Goal: Participate in discussion: Participate in discussion

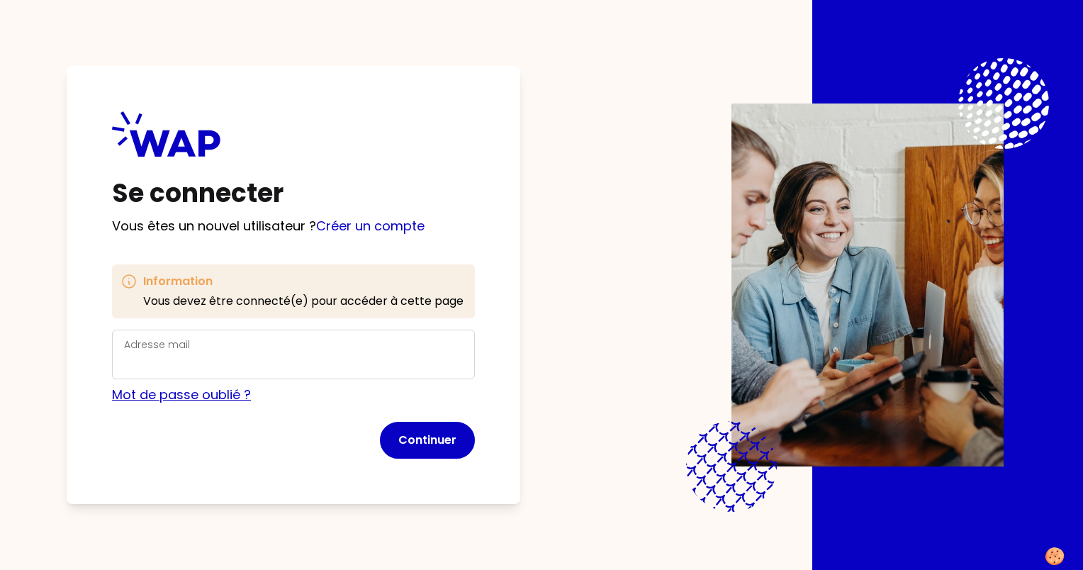
click at [176, 400] on link "Mot de passe oublié ?" at bounding box center [181, 394] width 139 height 18
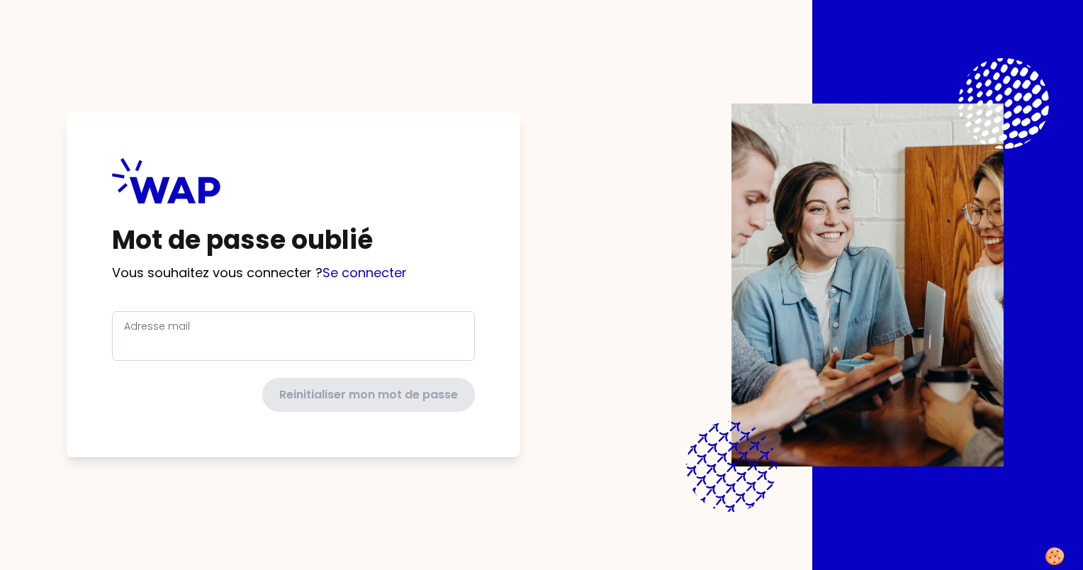
click at [307, 328] on div "Adresse mail" at bounding box center [293, 335] width 339 height 37
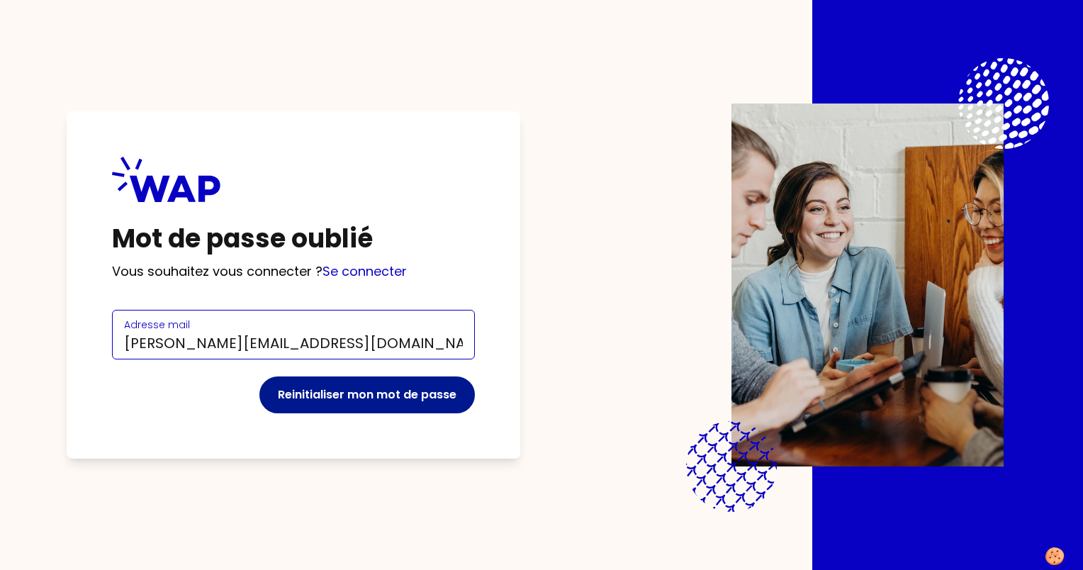
type input "[PERSON_NAME][EMAIL_ADDRESS][DOMAIN_NAME]"
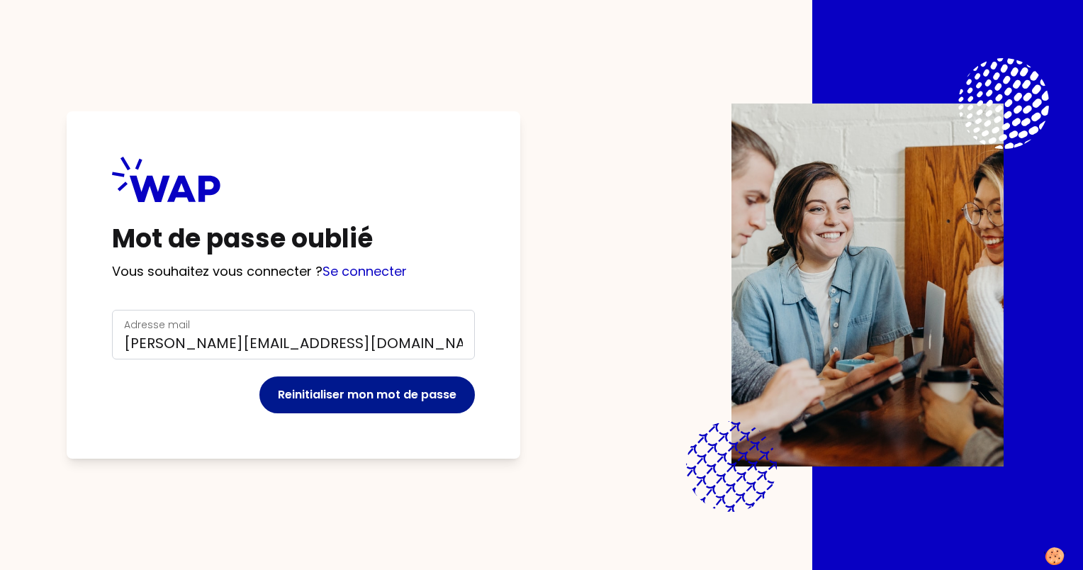
click at [317, 378] on button "Reinitialiser mon mot de passe" at bounding box center [366, 394] width 215 height 37
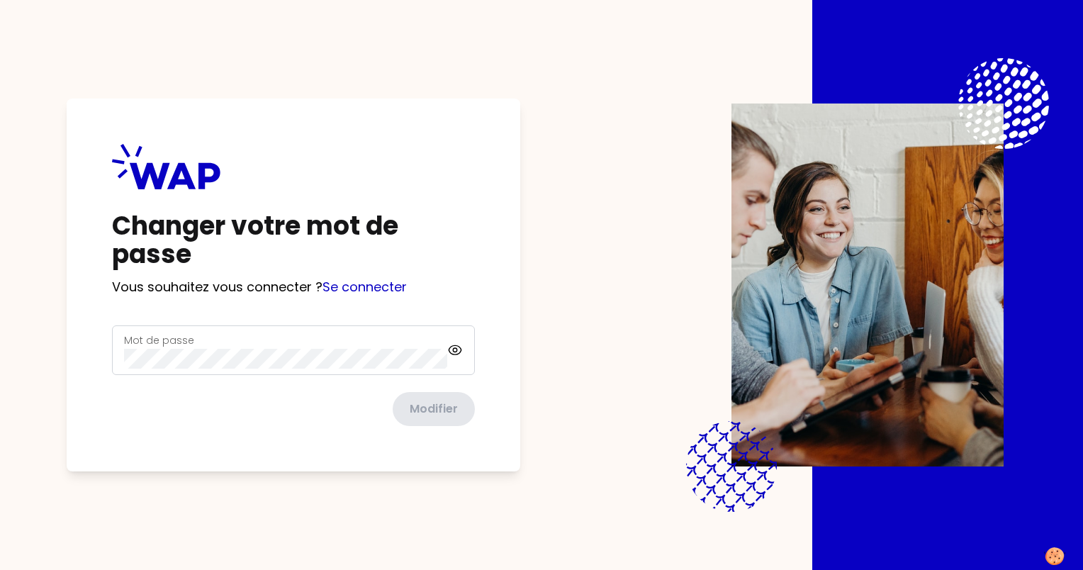
click at [332, 345] on div "Mot de passe" at bounding box center [285, 350] width 323 height 37
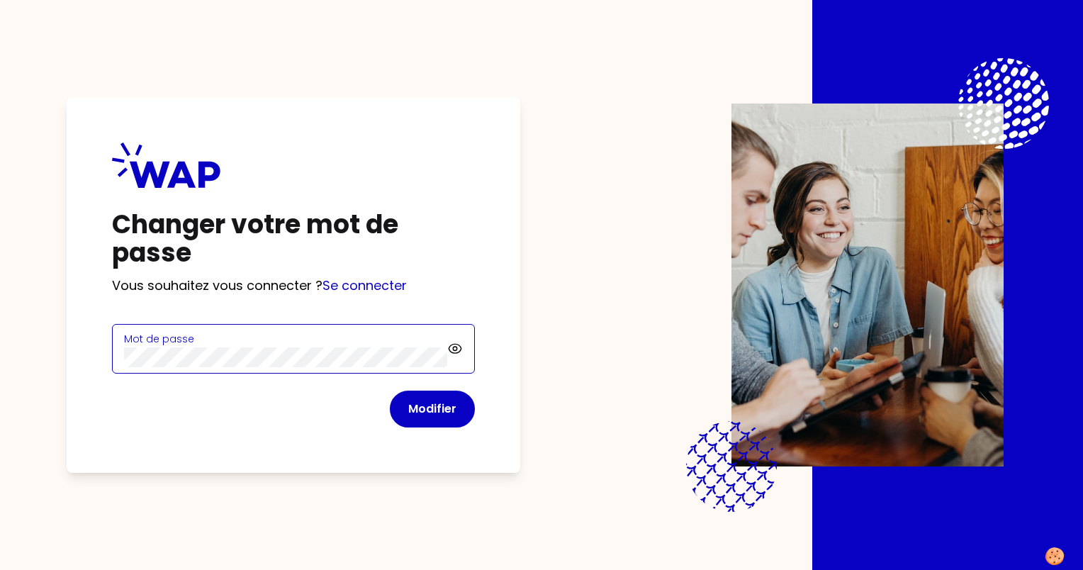
click button "Modifier" at bounding box center [432, 408] width 85 height 37
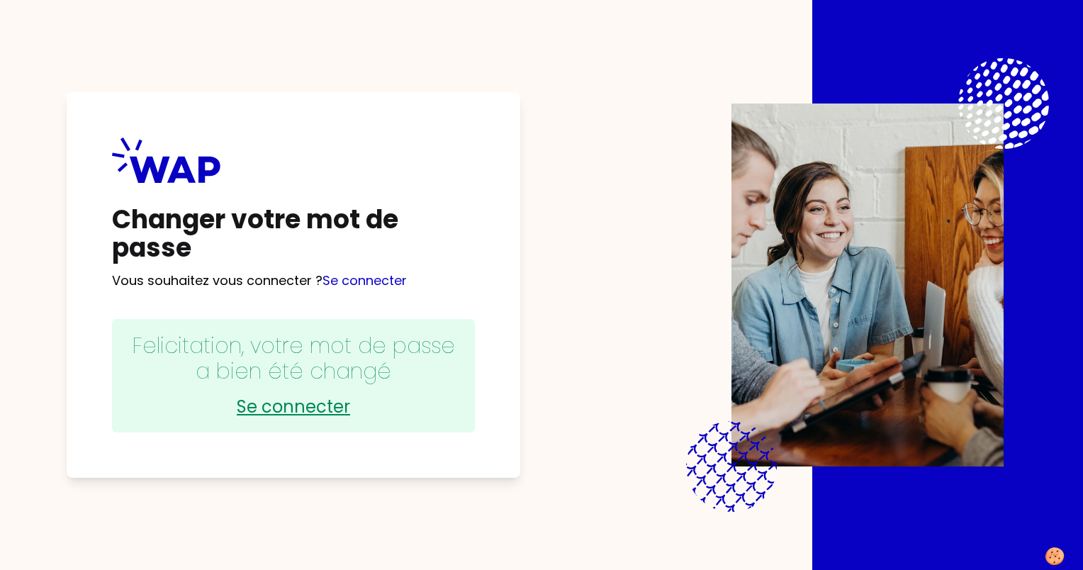
click at [326, 410] on link "Se connecter" at bounding box center [293, 406] width 334 height 23
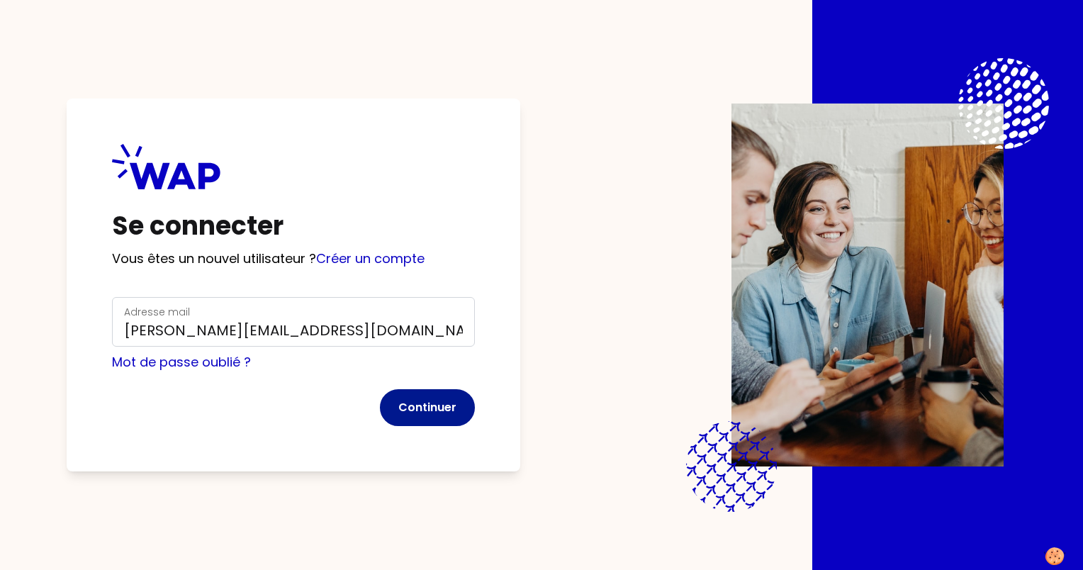
click at [417, 403] on button "Continuer" at bounding box center [427, 407] width 95 height 37
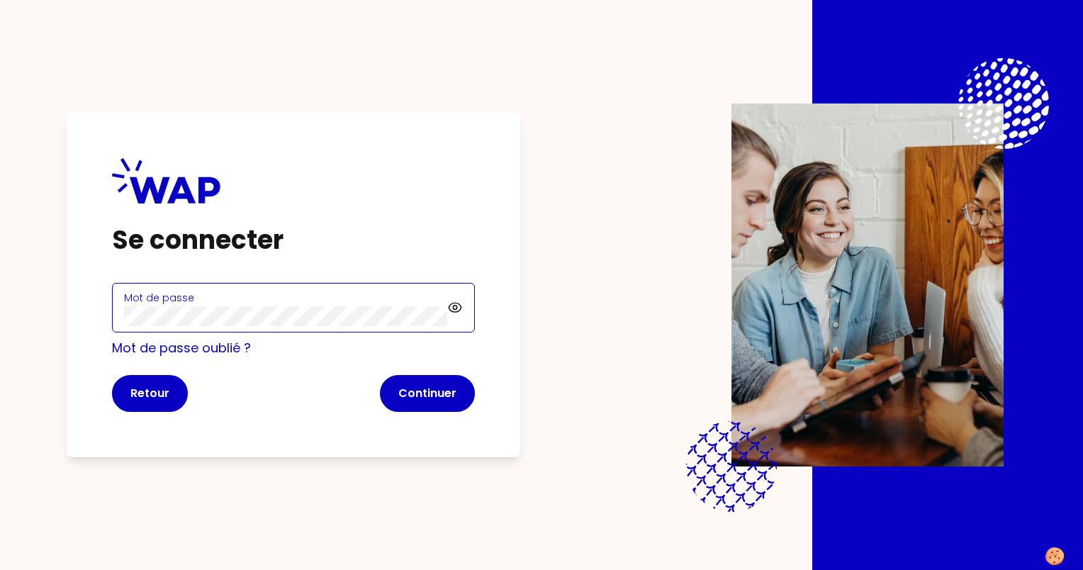
click button "Continuer" at bounding box center [427, 393] width 95 height 37
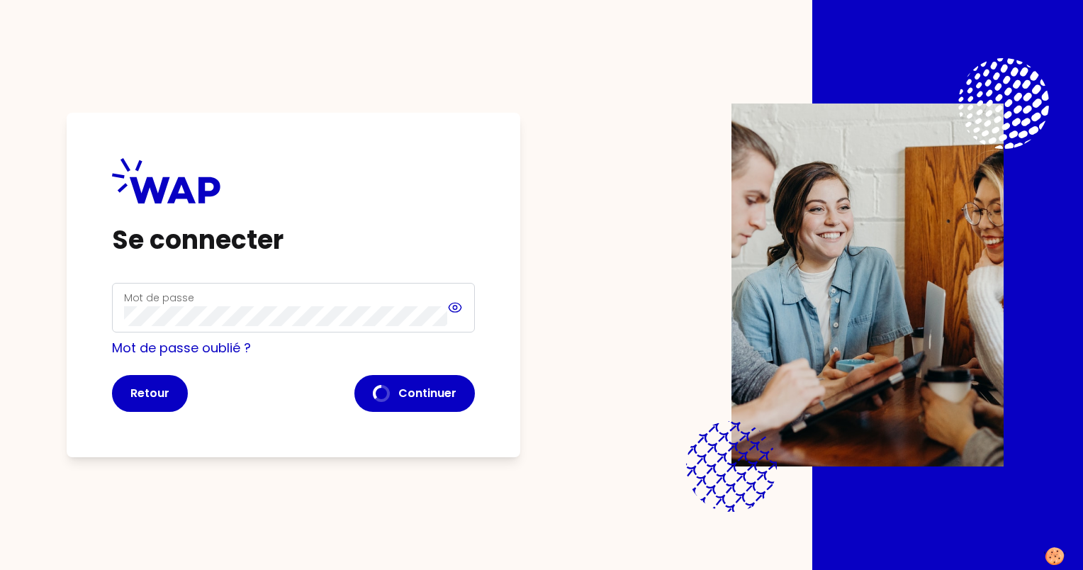
click at [454, 306] on icon at bounding box center [455, 307] width 16 height 17
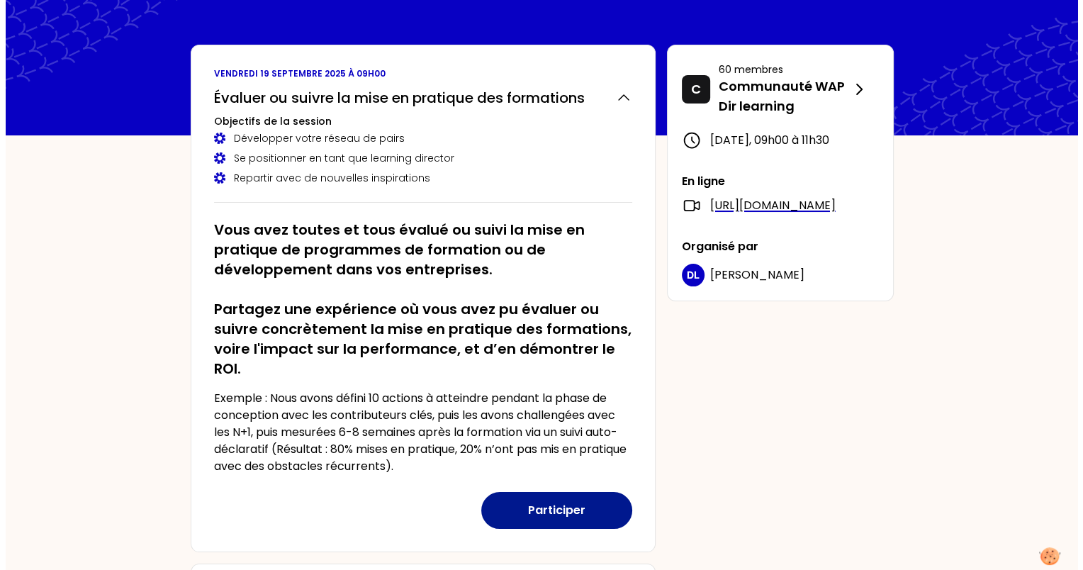
scroll to position [71, 0]
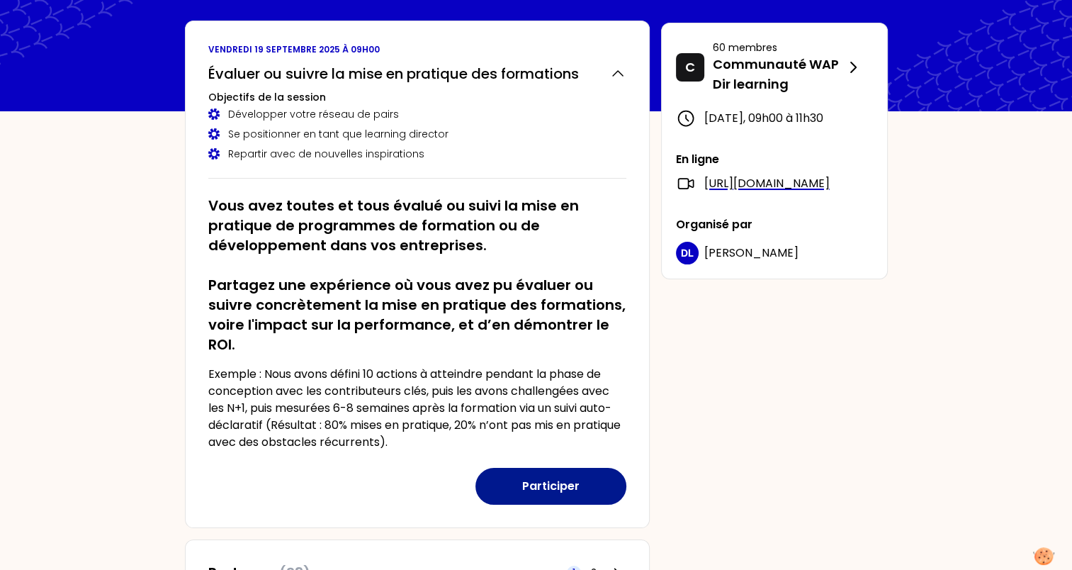
click at [562, 482] on button "Participer" at bounding box center [550, 486] width 151 height 37
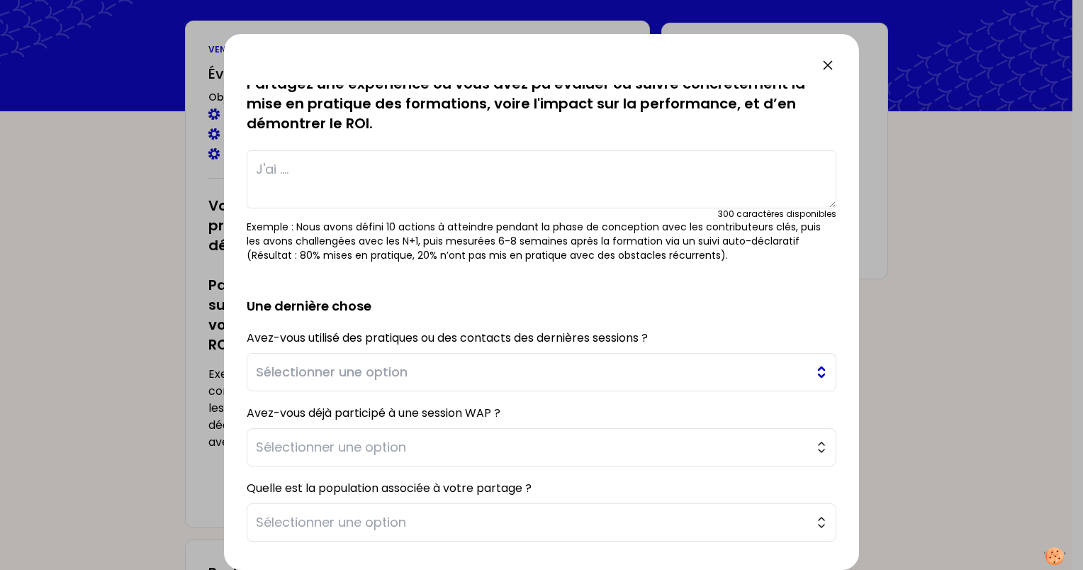
click at [453, 378] on span "Sélectionner une option" at bounding box center [531, 372] width 551 height 20
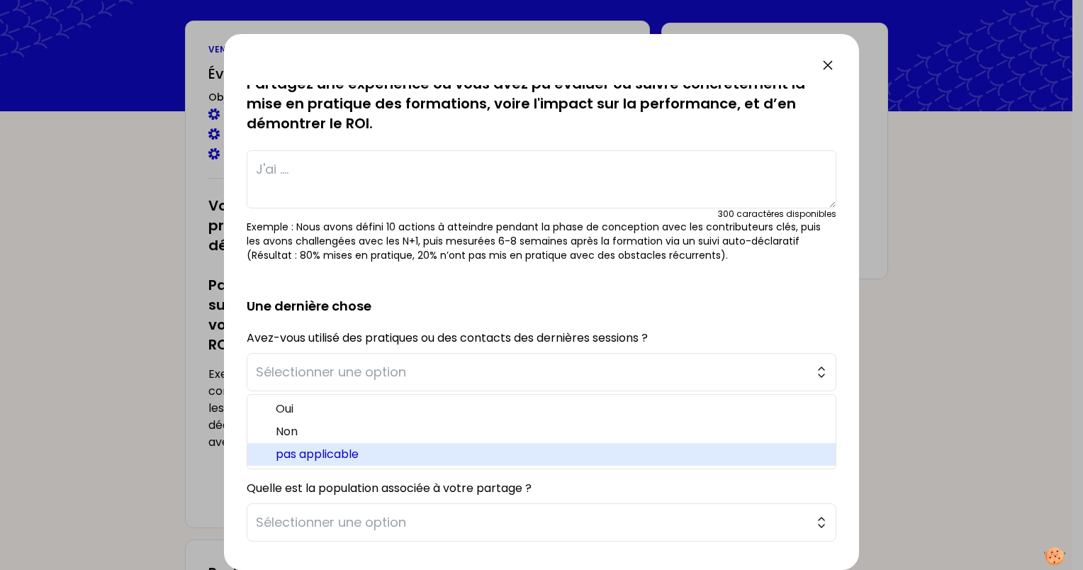
click at [381, 448] on span "pas applicable" at bounding box center [550, 454] width 548 height 17
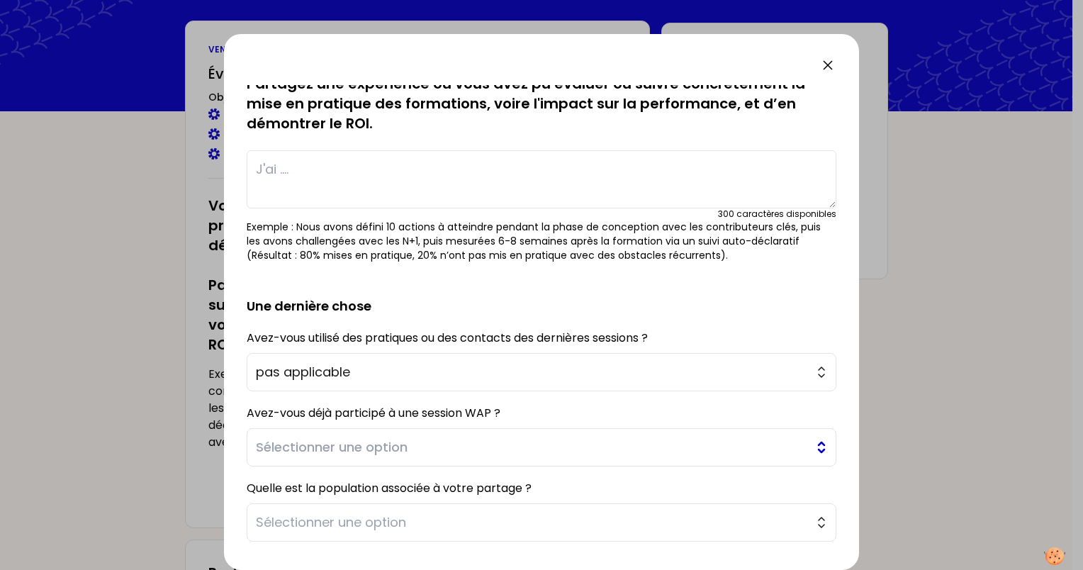
click at [381, 448] on span "Sélectionner une option" at bounding box center [531, 447] width 551 height 20
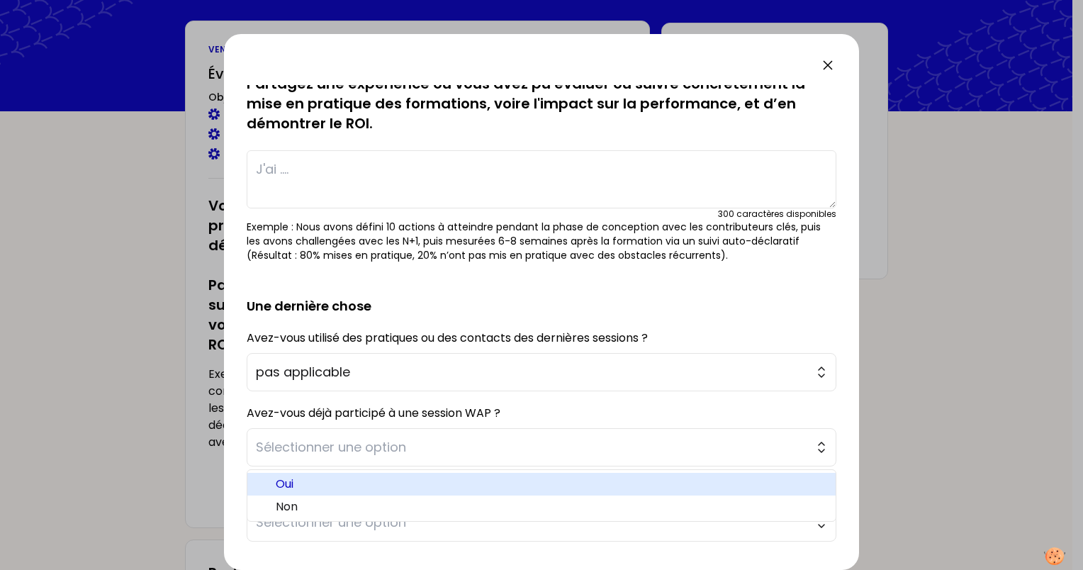
click at [346, 475] on span "Oui" at bounding box center [550, 483] width 548 height 17
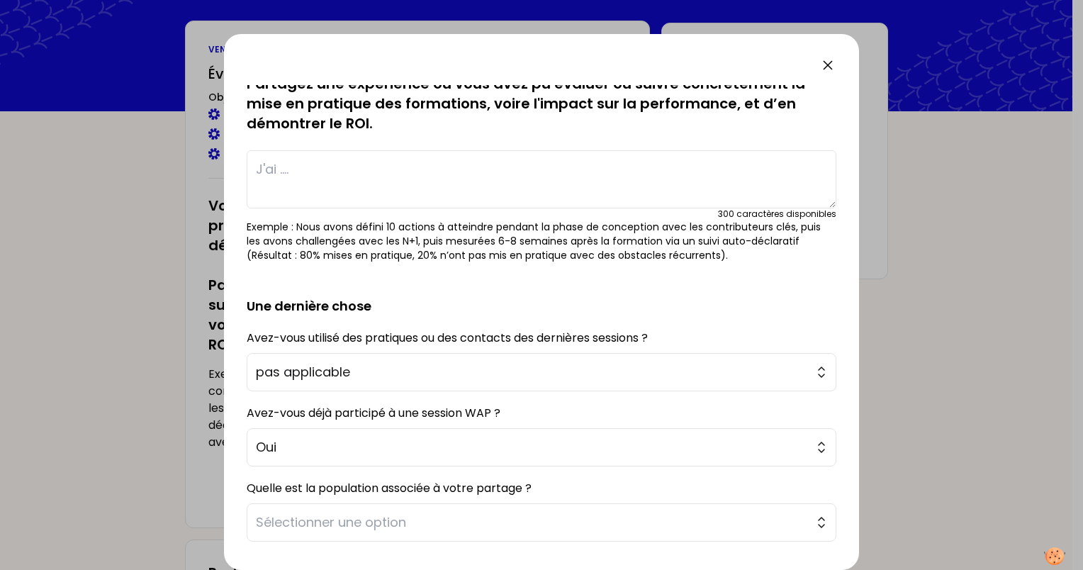
scroll to position [142, 0]
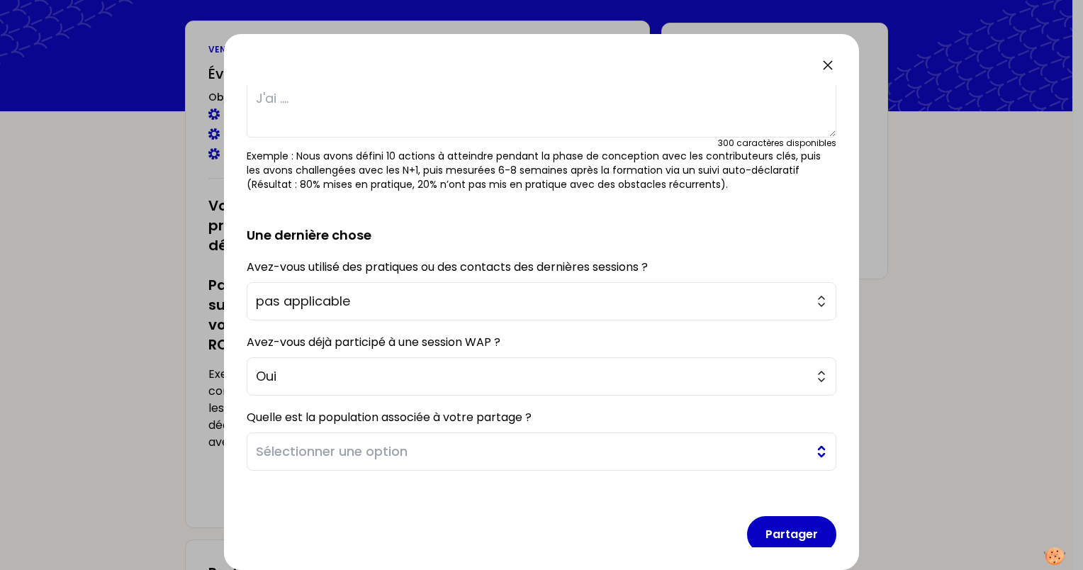
click at [327, 452] on span "Sélectionner une option" at bounding box center [531, 451] width 551 height 20
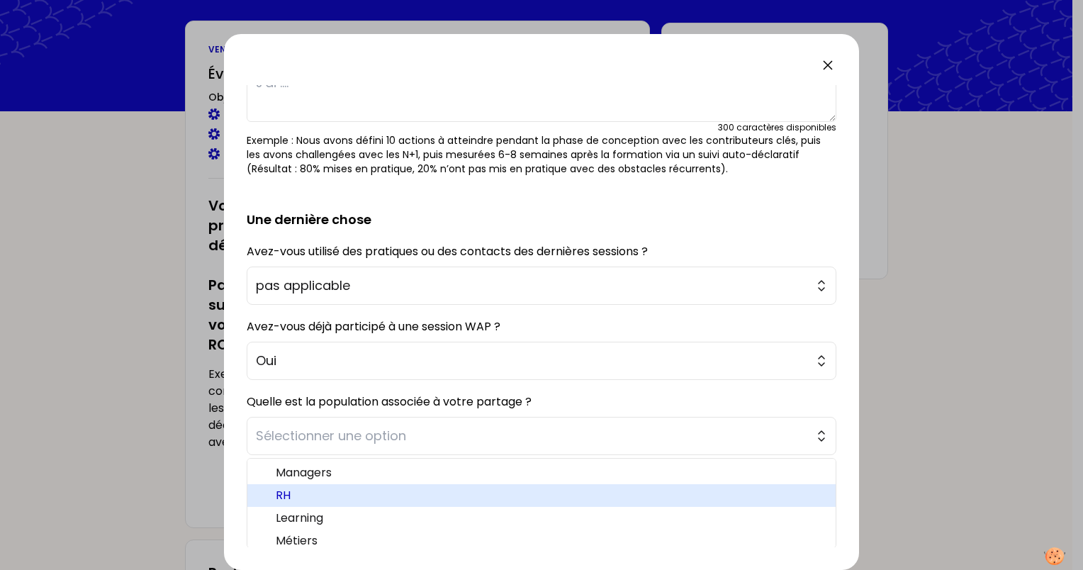
scroll to position [29, 0]
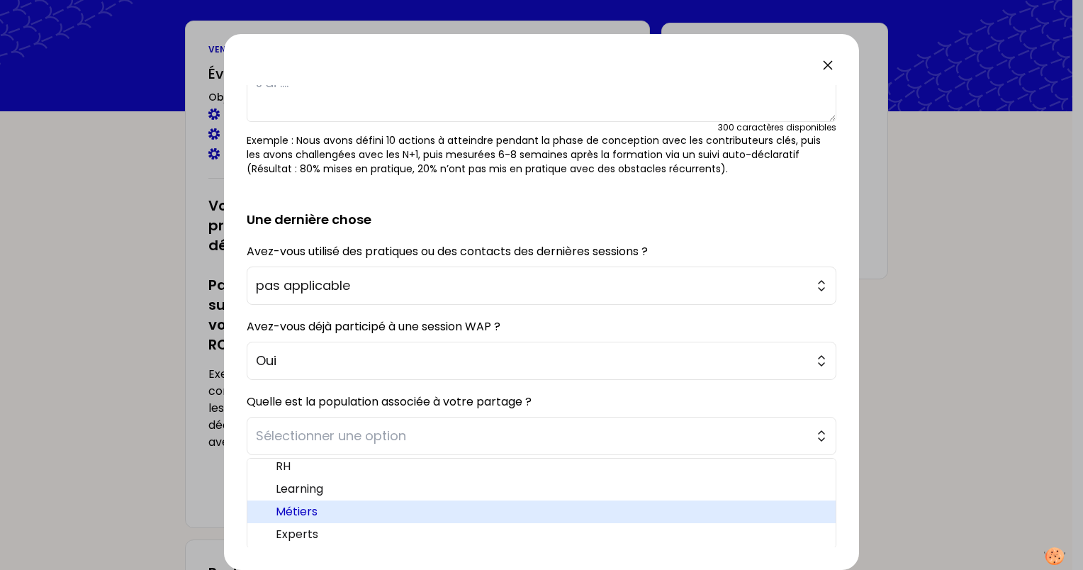
click at [322, 507] on span "Métiers" at bounding box center [550, 511] width 548 height 17
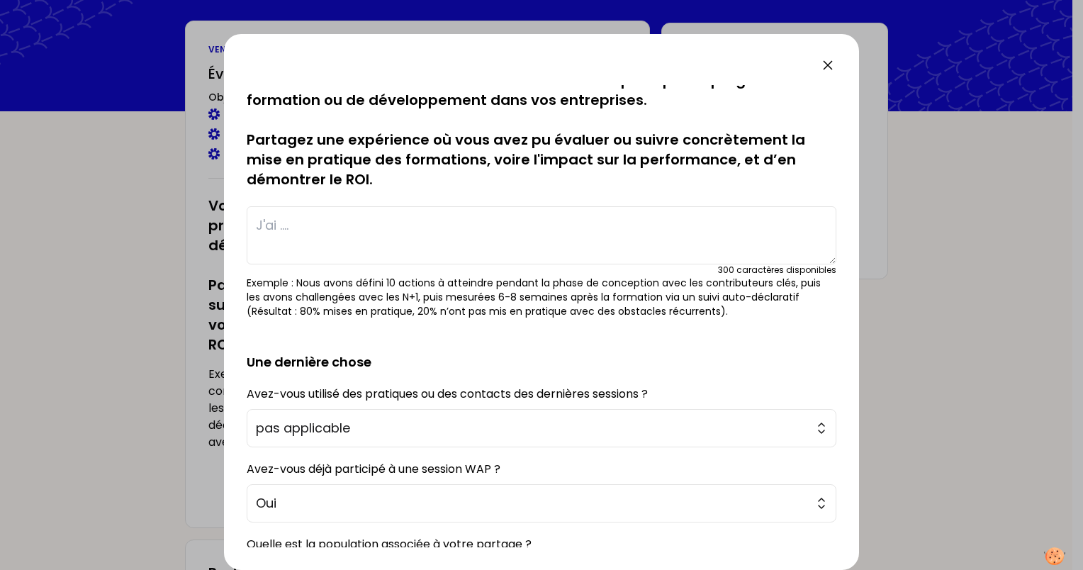
scroll to position [0, 0]
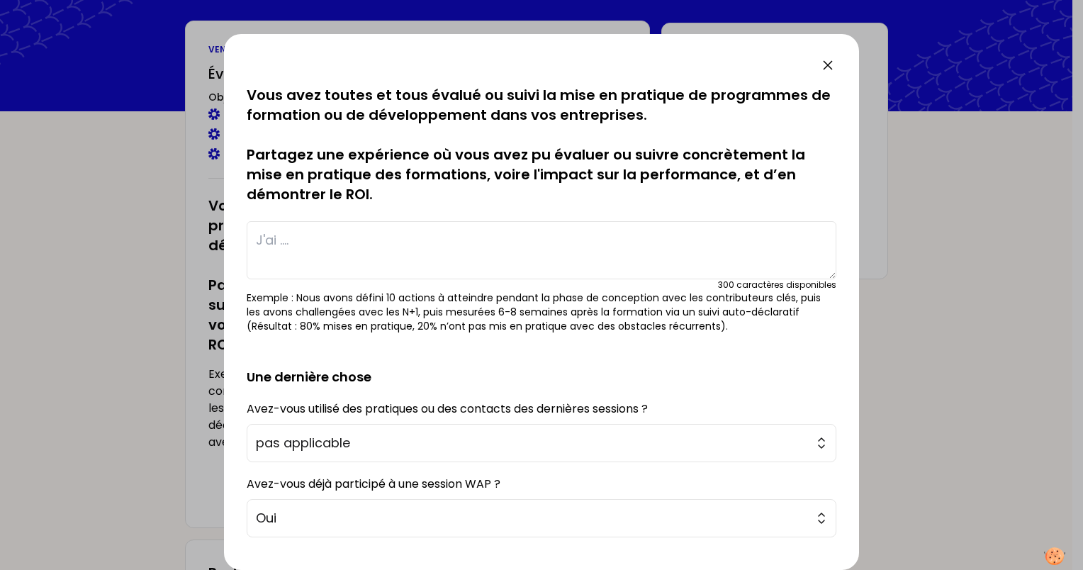
click at [289, 236] on textarea at bounding box center [541, 250] width 589 height 58
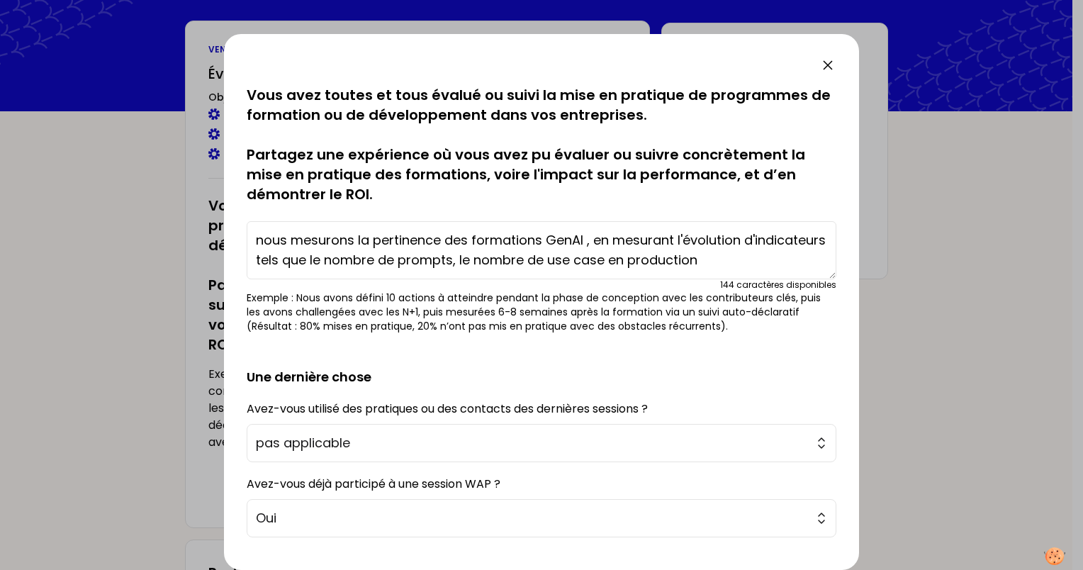
click at [541, 264] on textarea "nous mesurons la pertinence des formations GenAI , en mesurant l'évolution d'in…" at bounding box center [541, 250] width 589 height 58
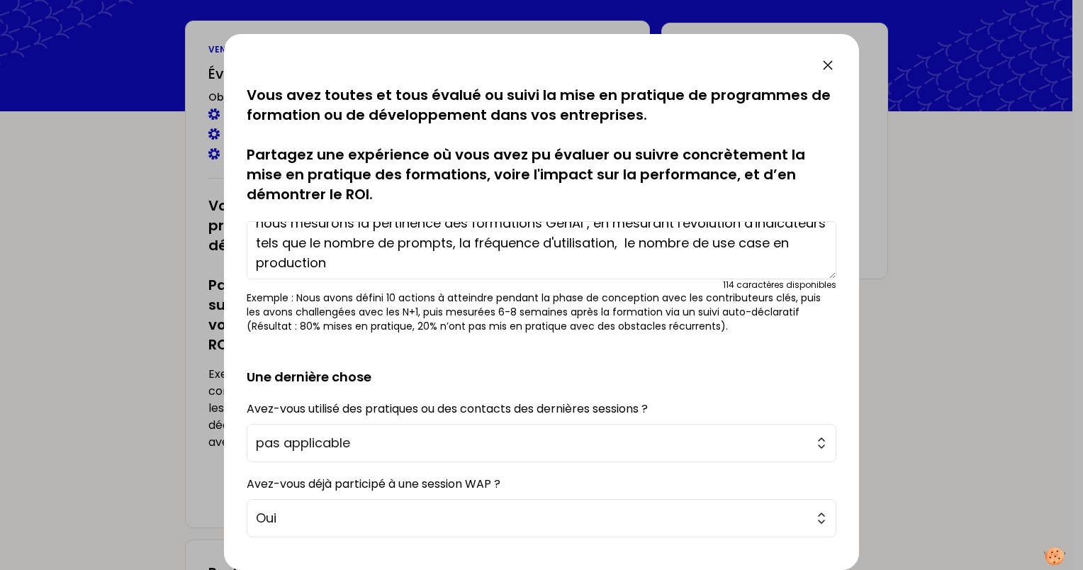
scroll to position [20, 0]
type textarea "nous mesurons la pertinence des formations GenAI , en mesurant l'évolution d'in…"
click at [714, 294] on p "Exemple : Nous avons défini 10 actions à atteindre pendant la phase de concepti…" at bounding box center [541, 311] width 589 height 43
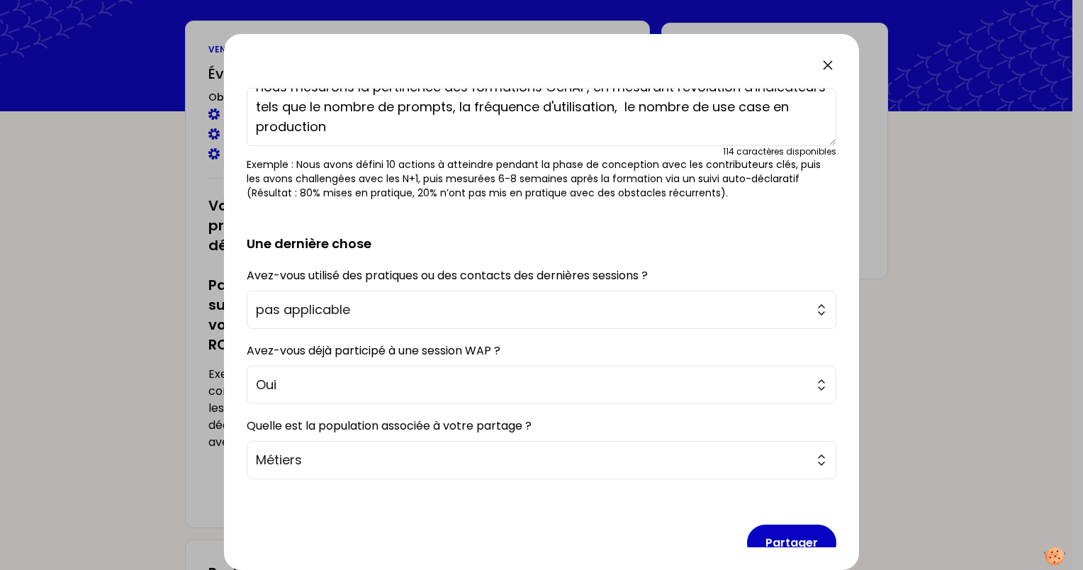
scroll to position [157, 0]
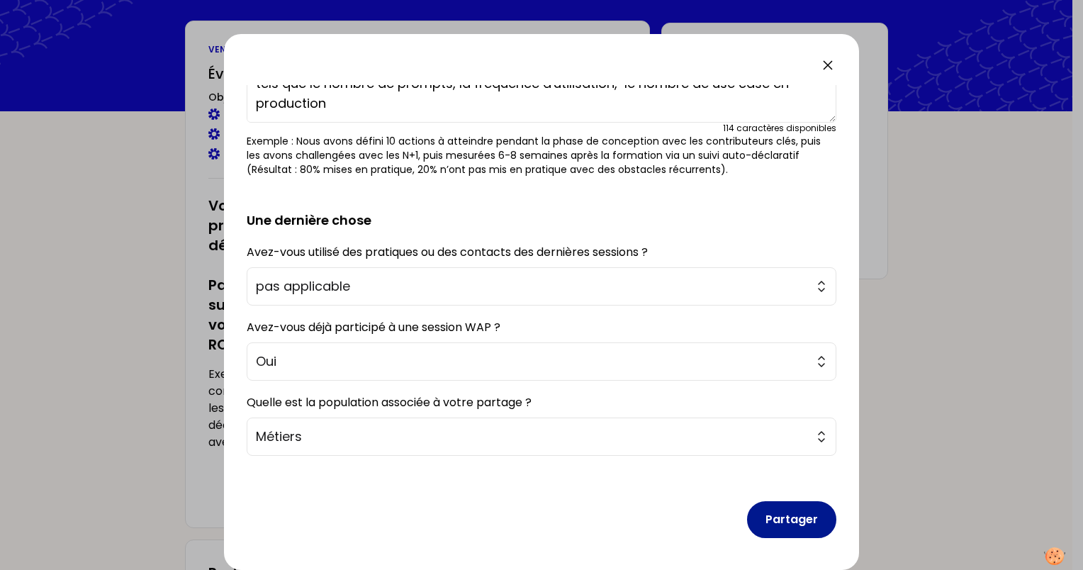
click at [775, 516] on button "Partager" at bounding box center [791, 519] width 89 height 37
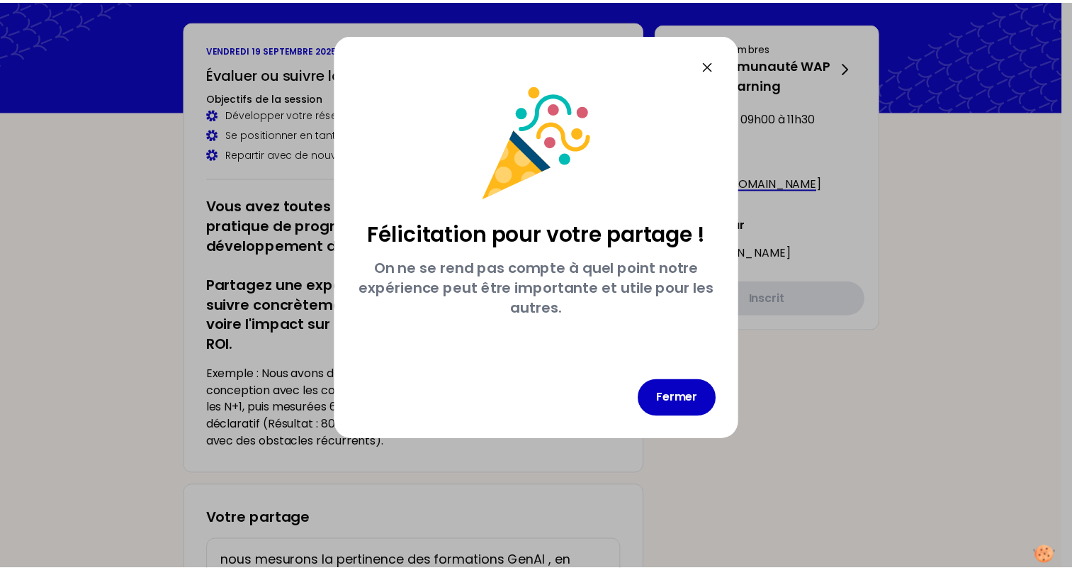
scroll to position [0, 0]
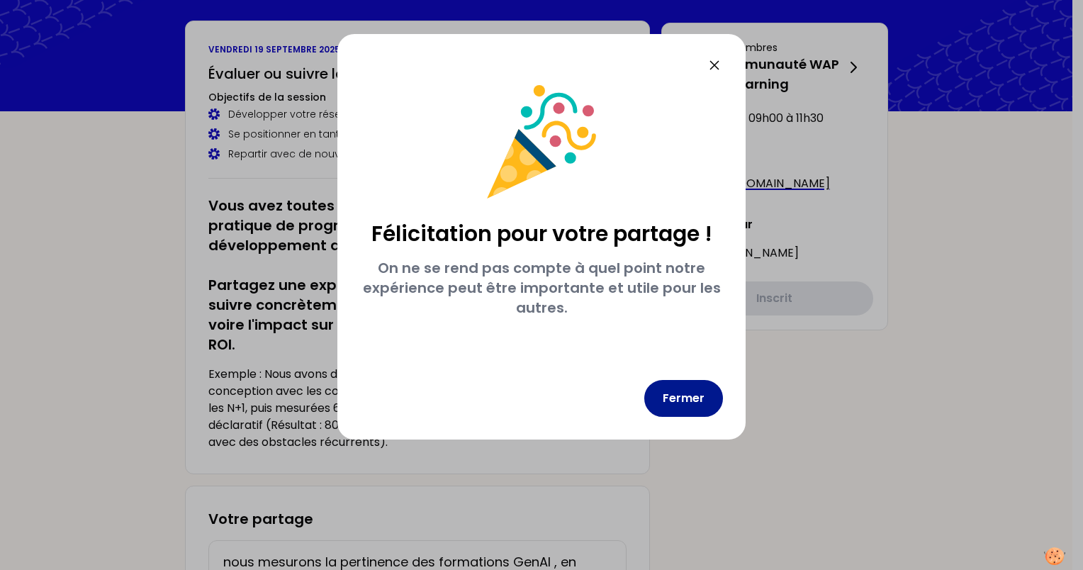
click at [692, 409] on button "Fermer" at bounding box center [683, 398] width 79 height 37
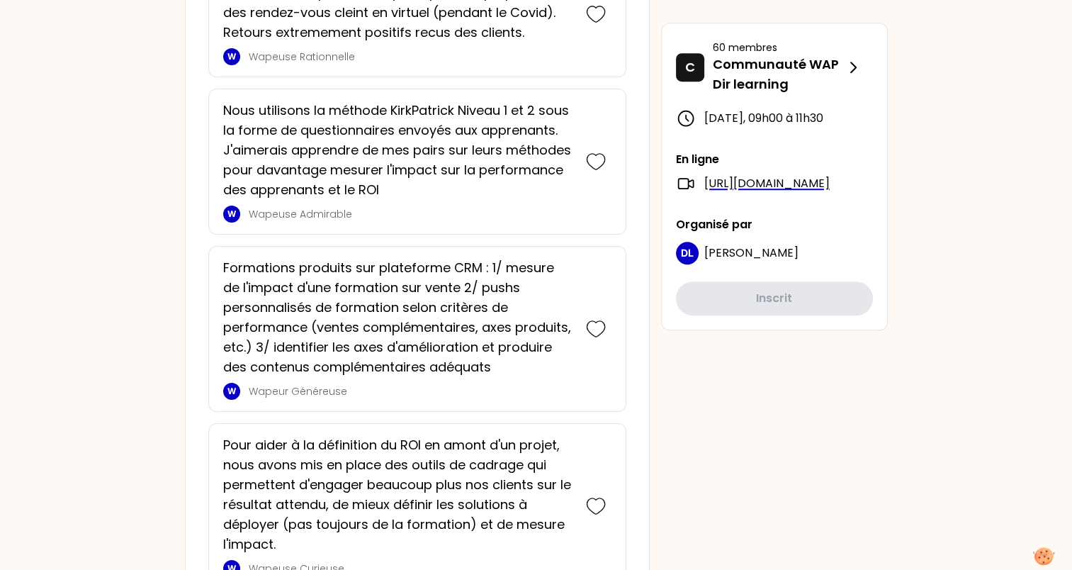
scroll to position [1063, 0]
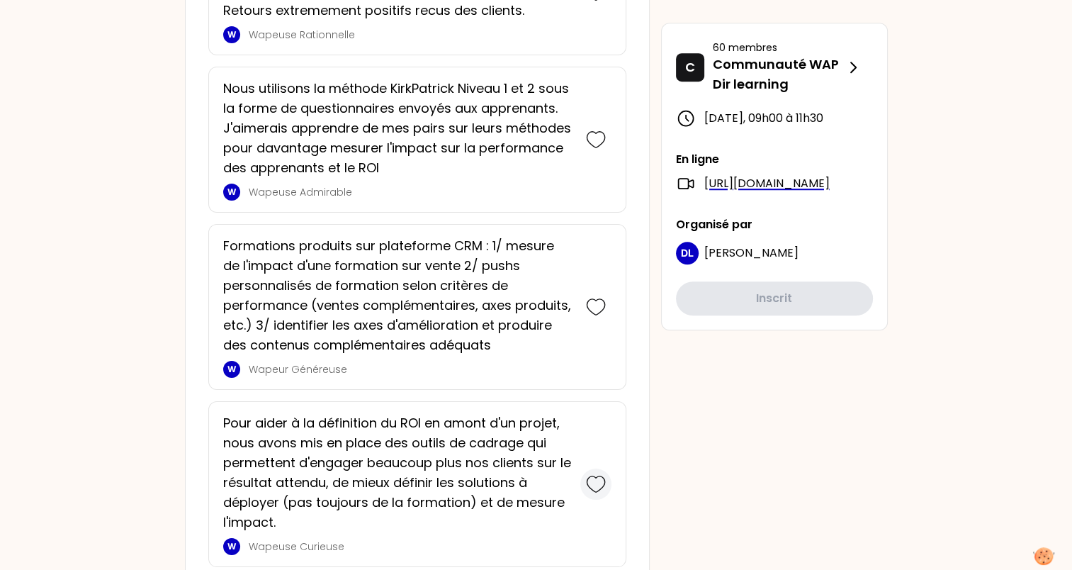
click at [599, 476] on icon at bounding box center [596, 484] width 20 height 20
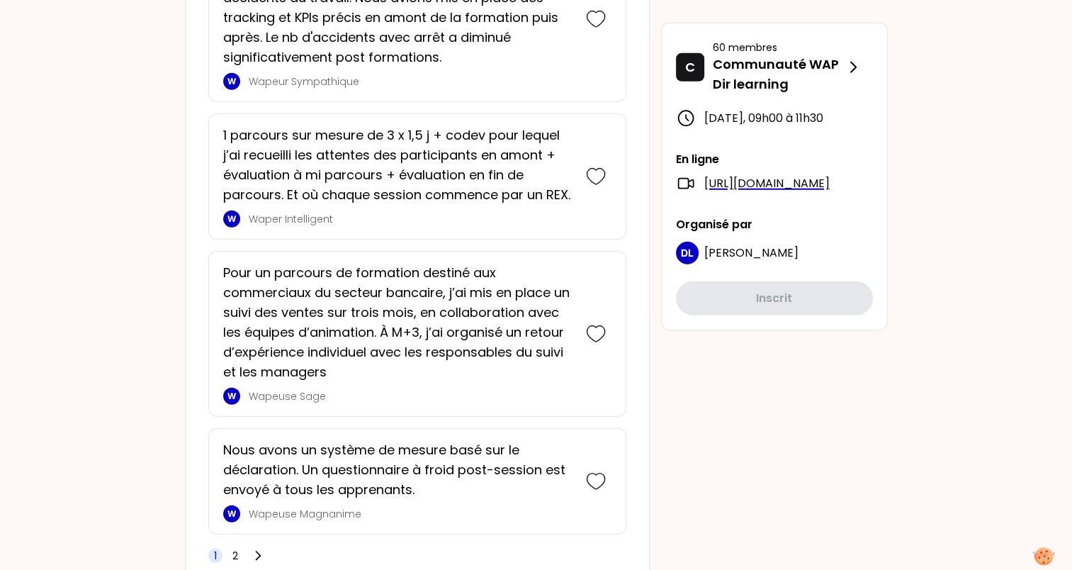
scroll to position [3834, 0]
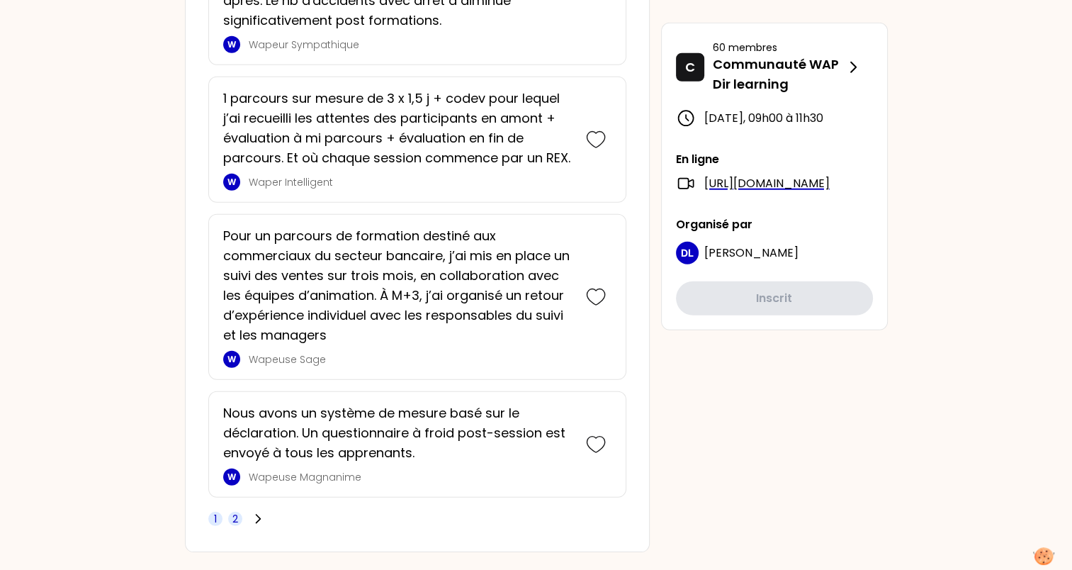
click at [239, 512] on span "2" at bounding box center [235, 519] width 14 height 14
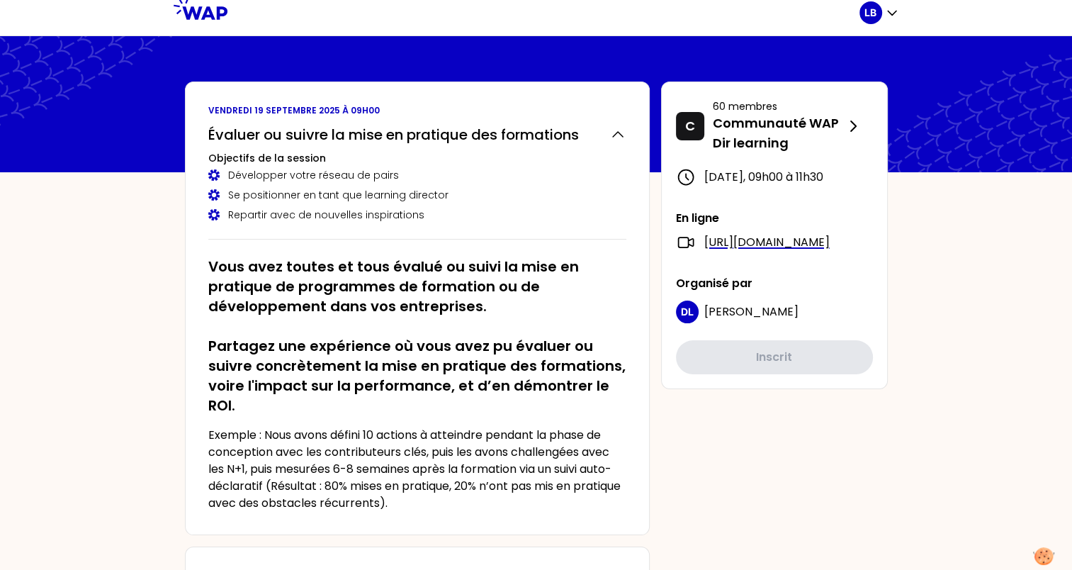
scroll to position [0, 0]
